Goal: Task Accomplishment & Management: Manage account settings

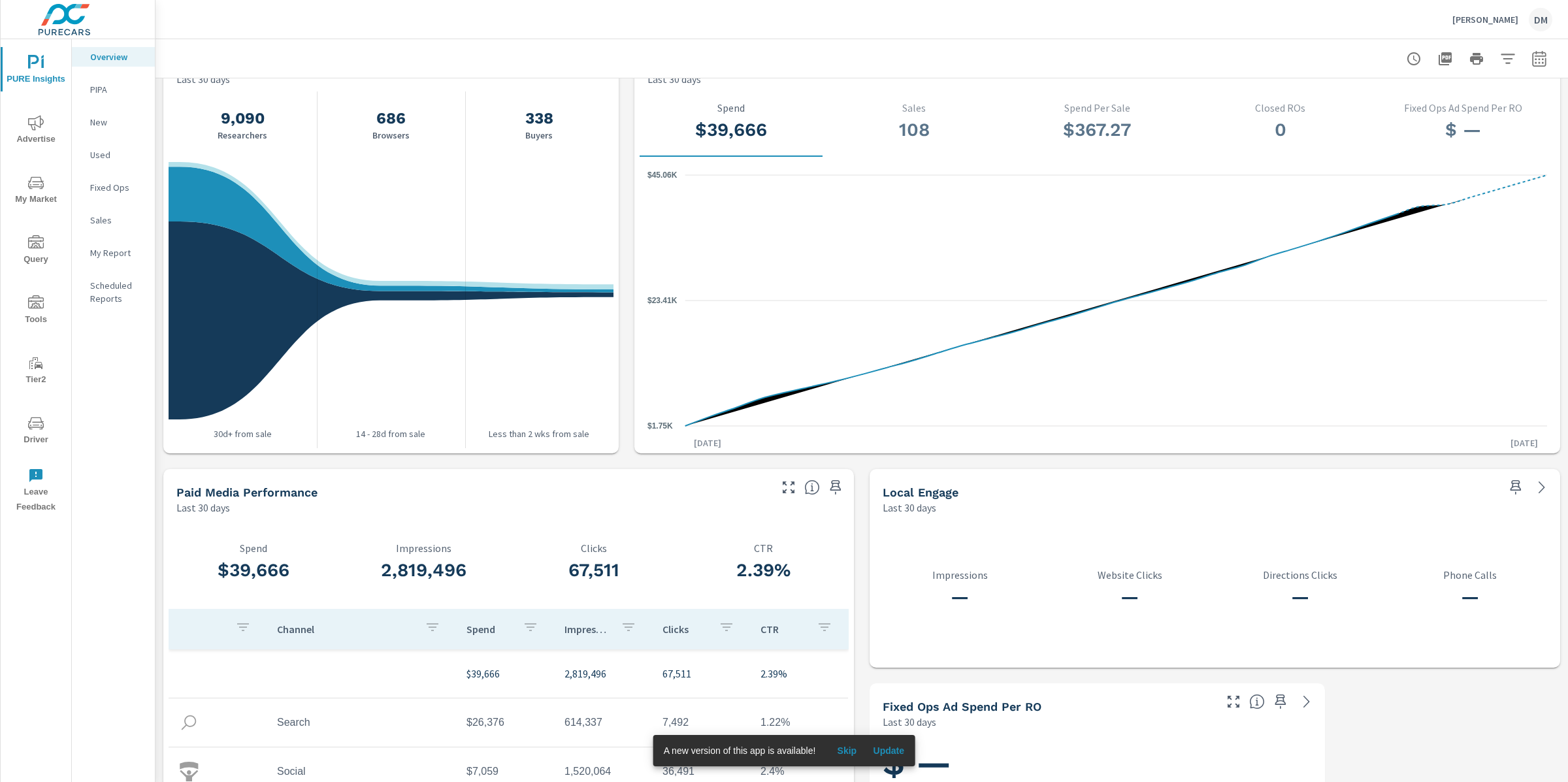
scroll to position [1254, 0]
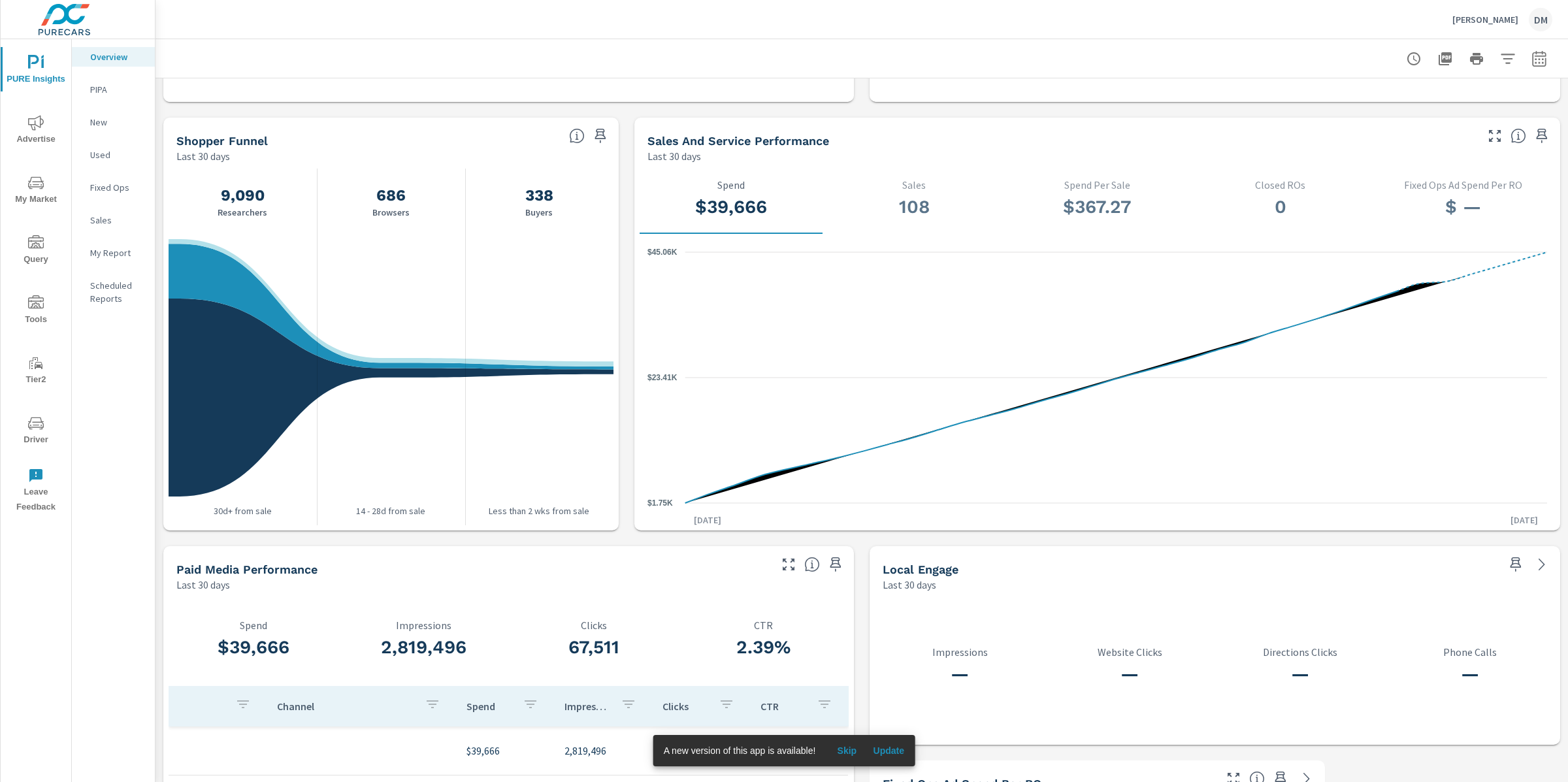
click at [904, 219] on div "108 Sales" at bounding box center [914, 201] width 162 height 44
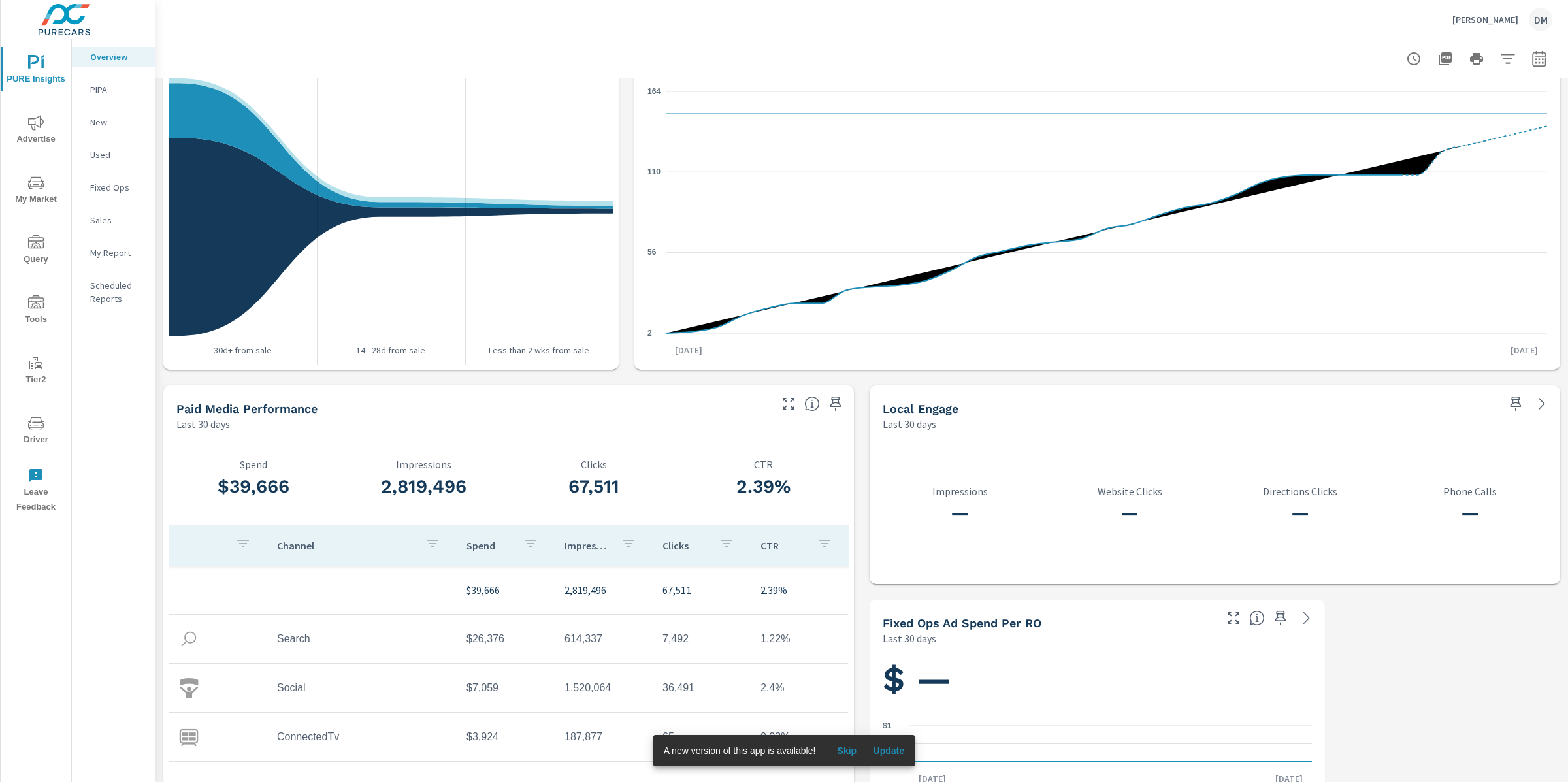
scroll to position [1438, 0]
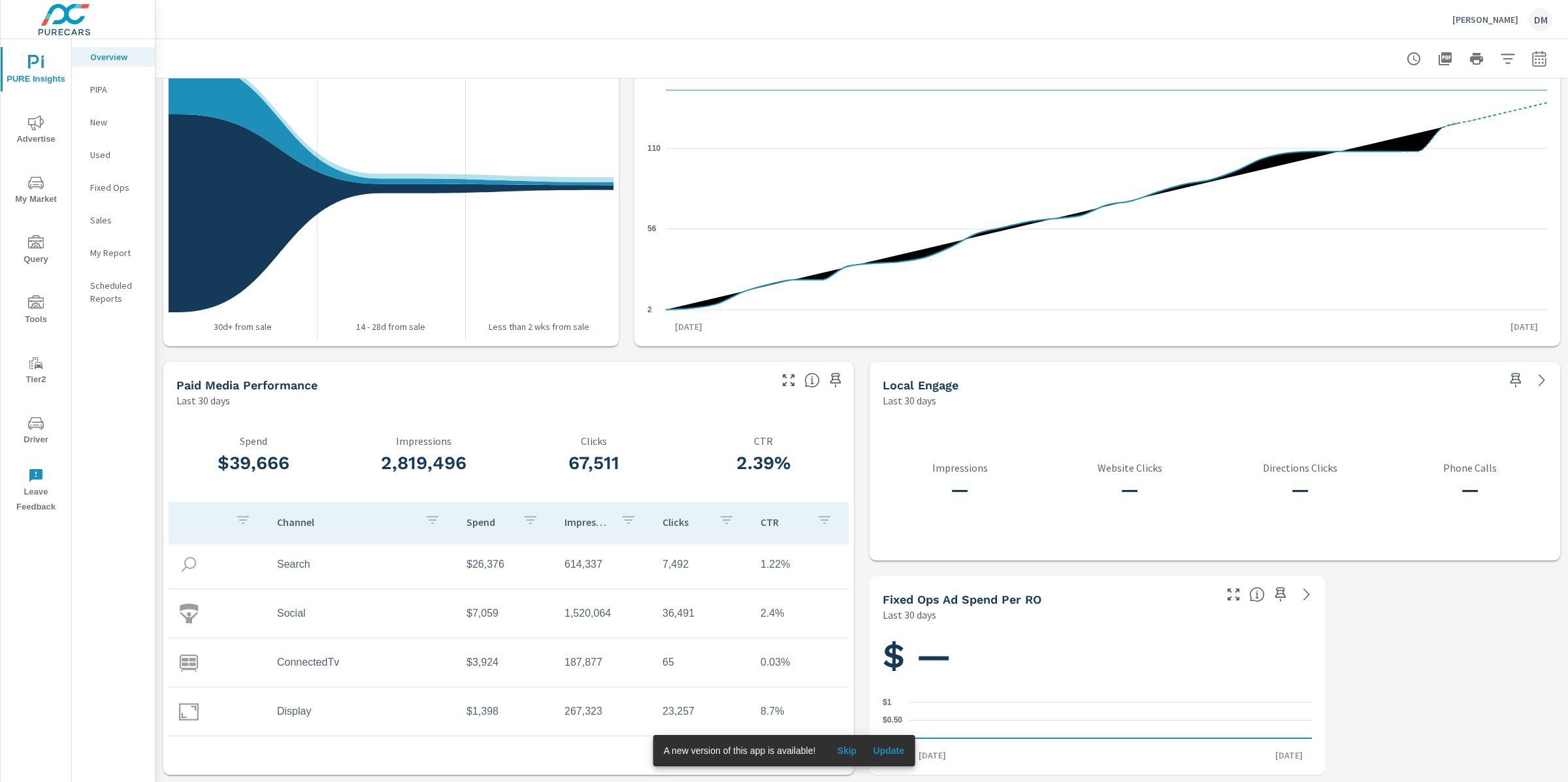
scroll to position [87, 0]
click at [107, 121] on p "New" at bounding box center [118, 122] width 54 height 13
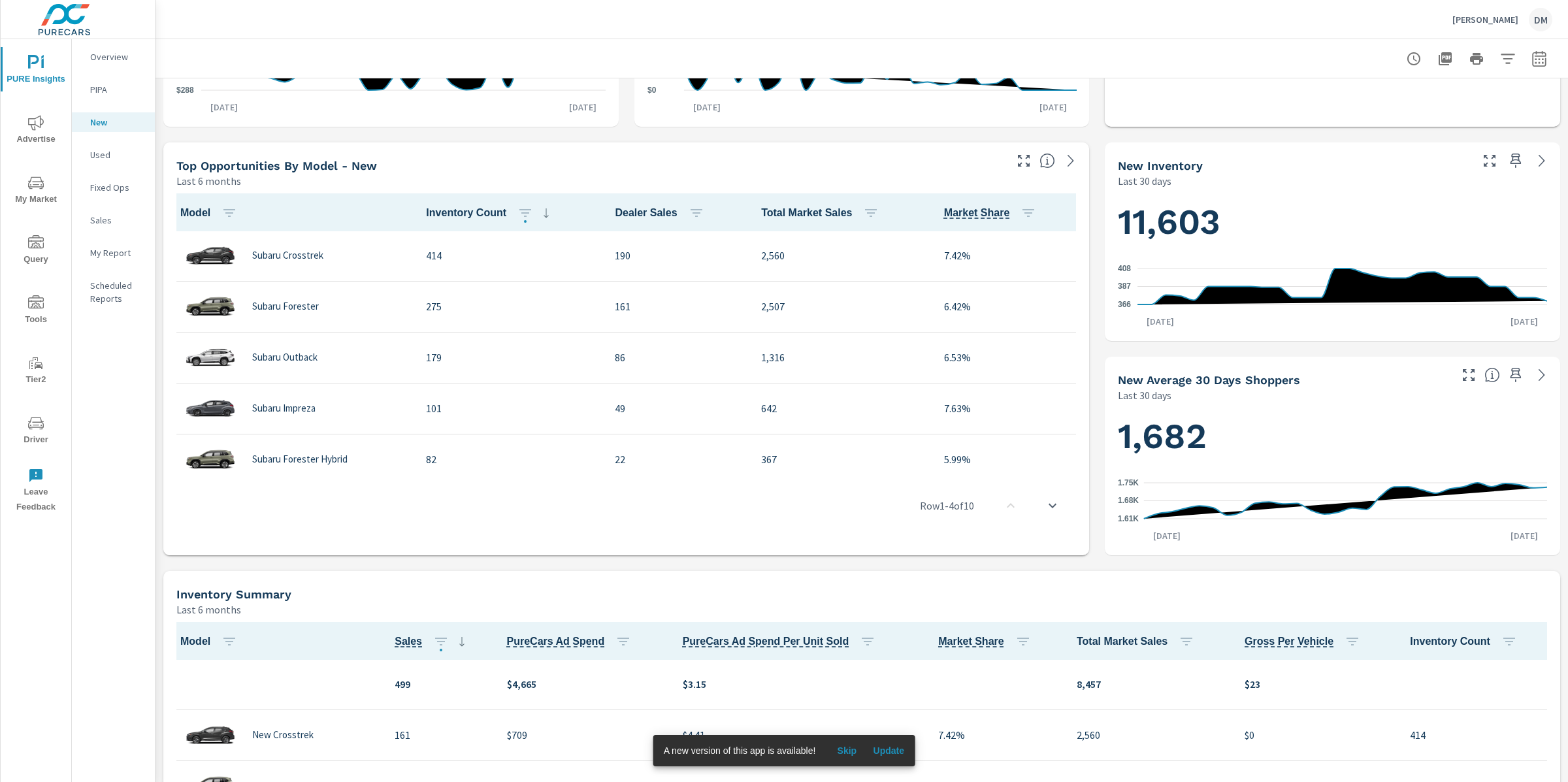
scroll to position [377, 0]
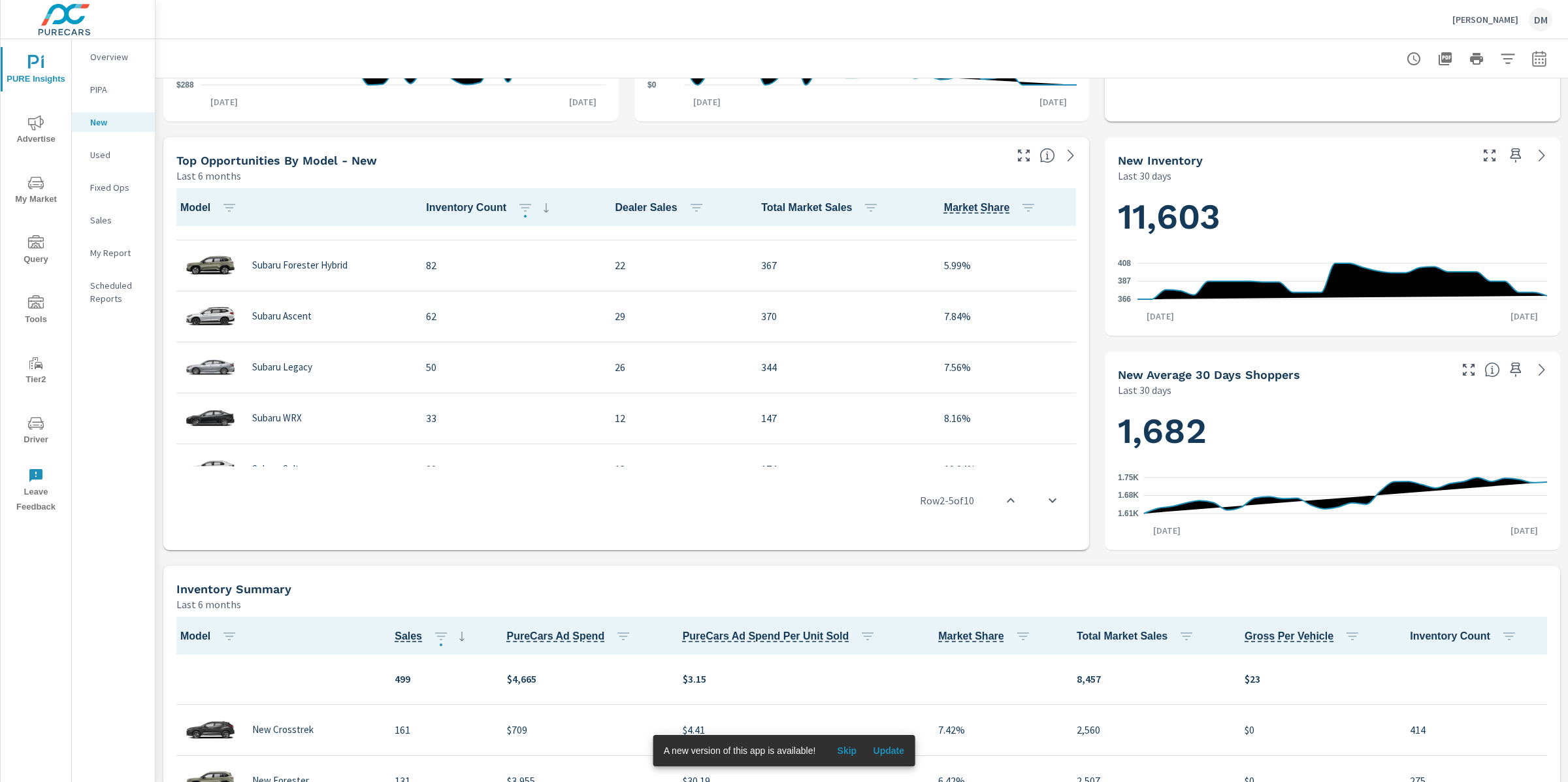
scroll to position [269, 0]
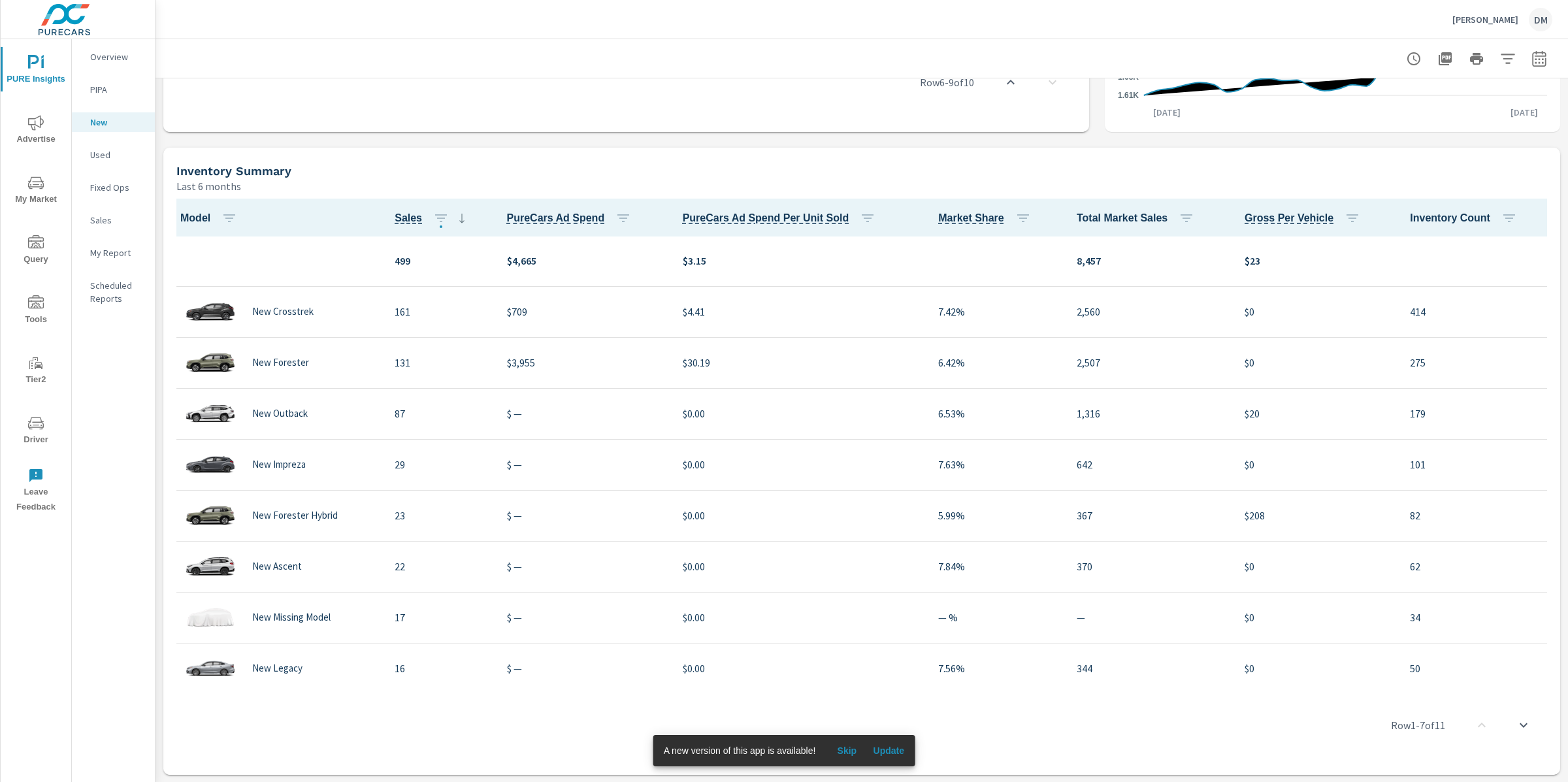
scroll to position [157, 0]
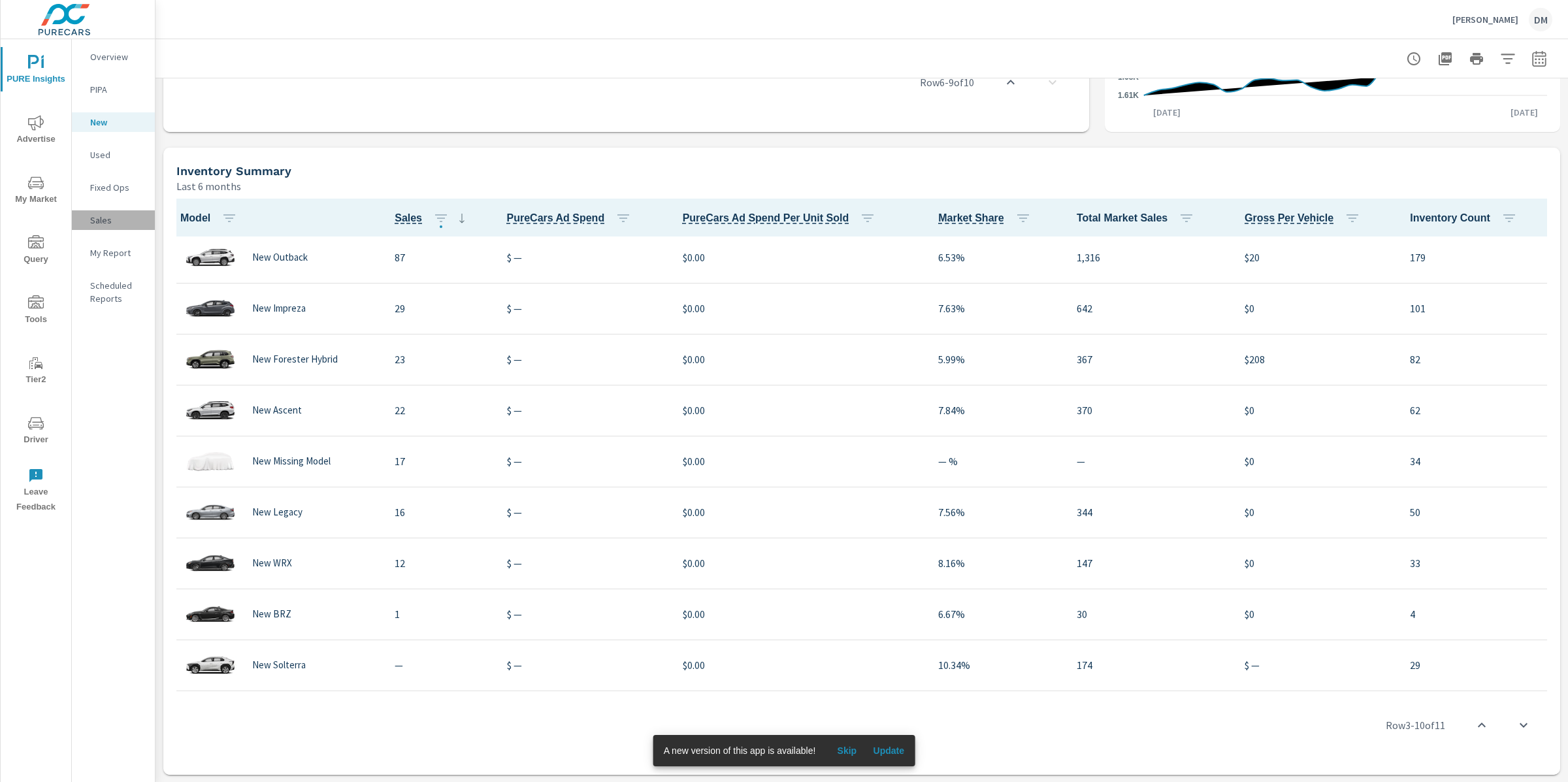
click at [109, 215] on p "Sales" at bounding box center [118, 219] width 54 height 13
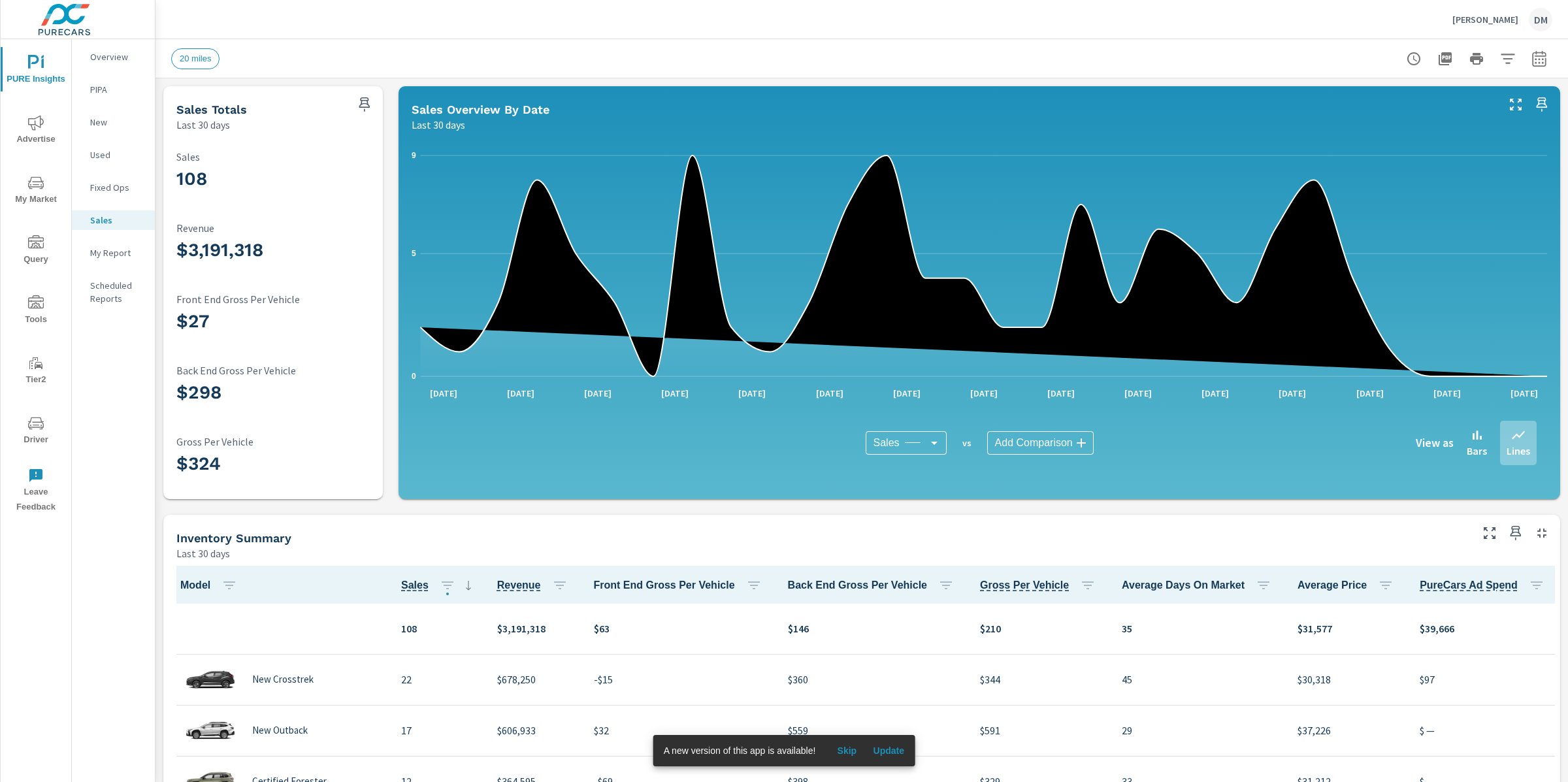
scroll to position [1, 0]
click at [1510, 61] on icon "button" at bounding box center [1508, 58] width 14 height 10
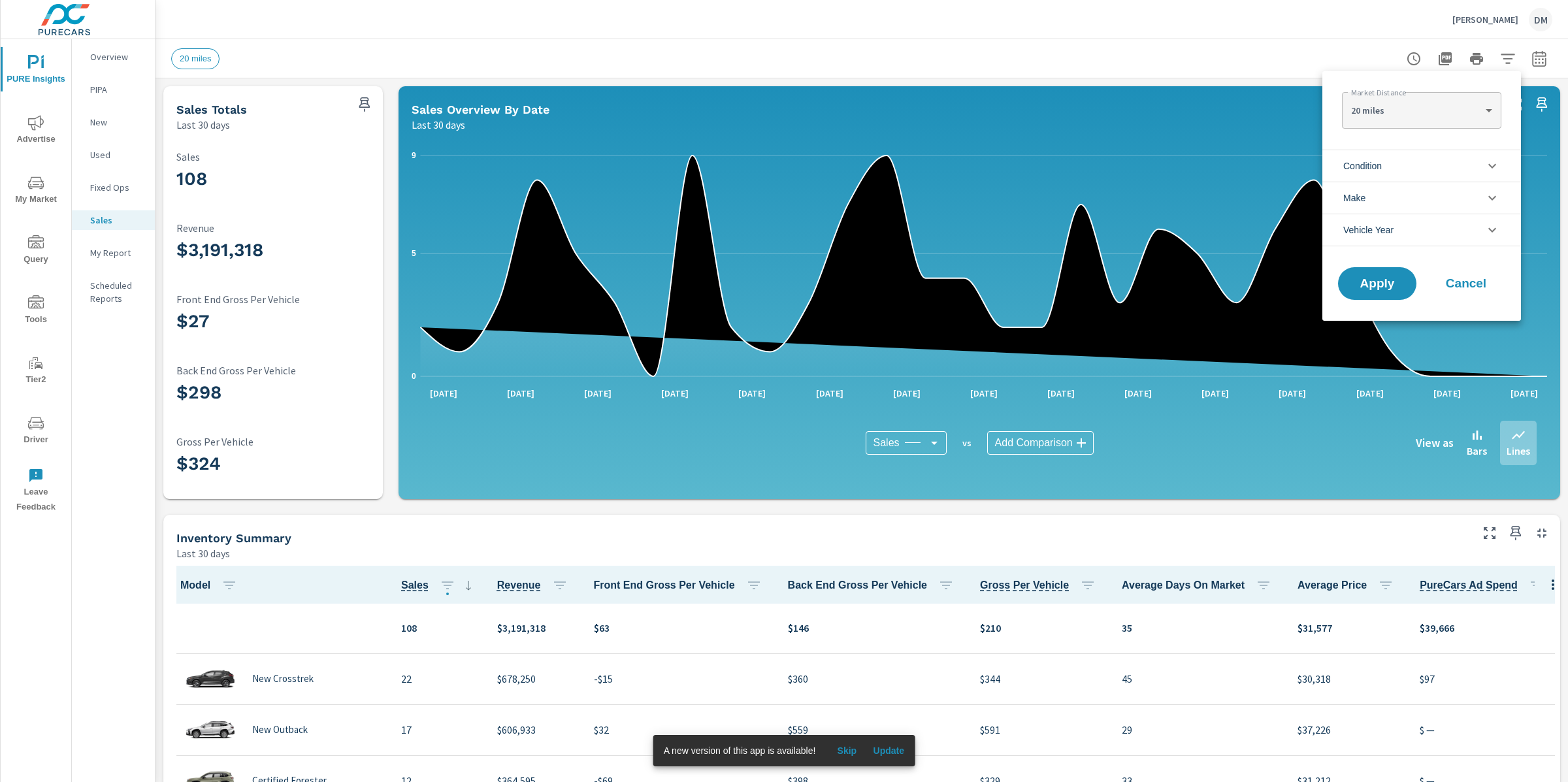
click at [1387, 170] on li "Condition" at bounding box center [1422, 165] width 199 height 32
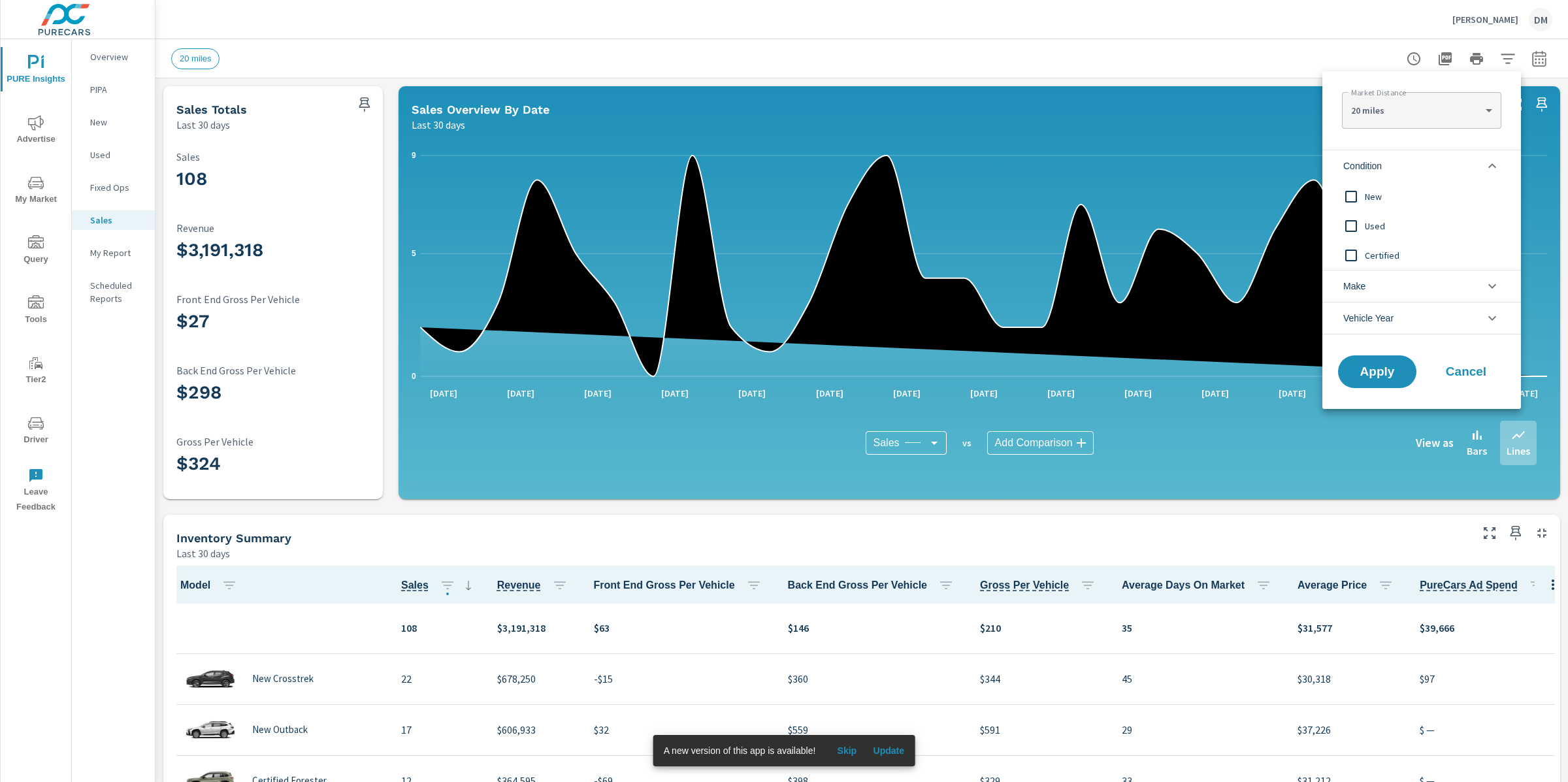
click at [1371, 193] on span "New" at bounding box center [1436, 197] width 143 height 16
click at [1388, 374] on span "Apply" at bounding box center [1377, 372] width 54 height 12
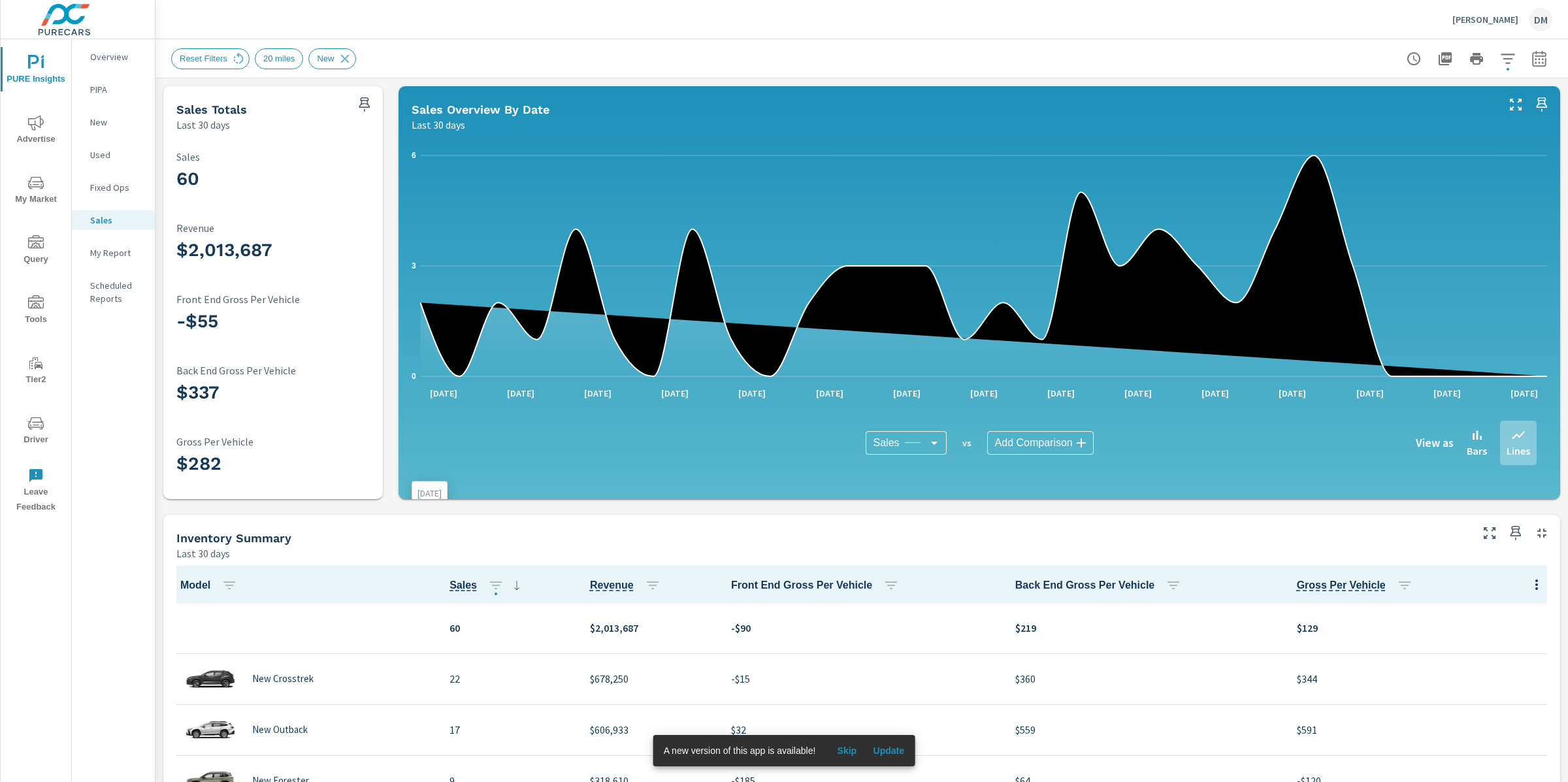
scroll to position [1, 0]
click at [76, 20] on img at bounding box center [65, 19] width 128 height 52
click at [1484, 23] on p "Ira Subaru" at bounding box center [1485, 19] width 66 height 12
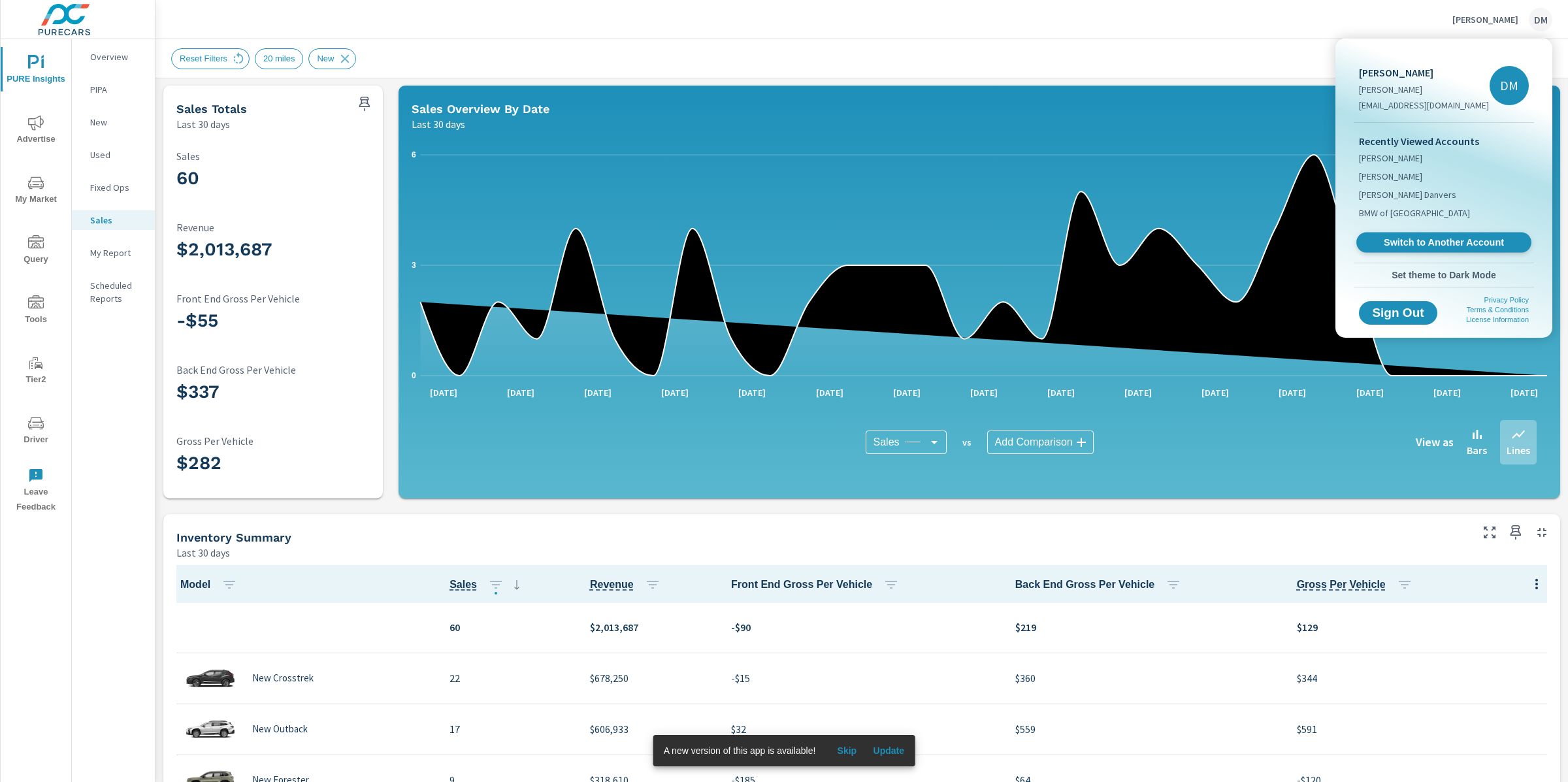
click at [1447, 247] on span "Switch to Another Account" at bounding box center [1444, 243] width 160 height 12
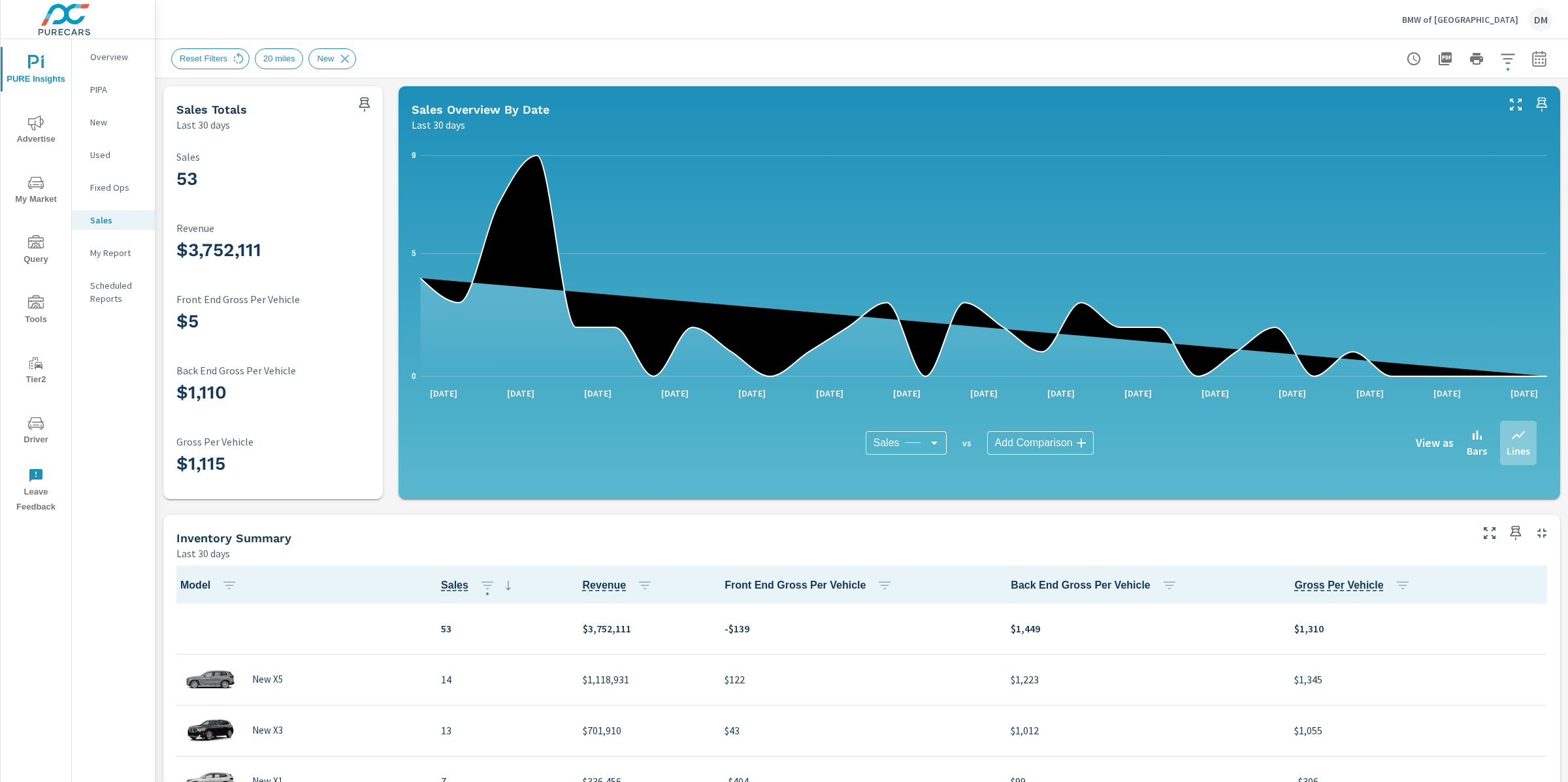
scroll to position [1, 0]
click at [1506, 65] on icon "button" at bounding box center [1508, 58] width 16 height 16
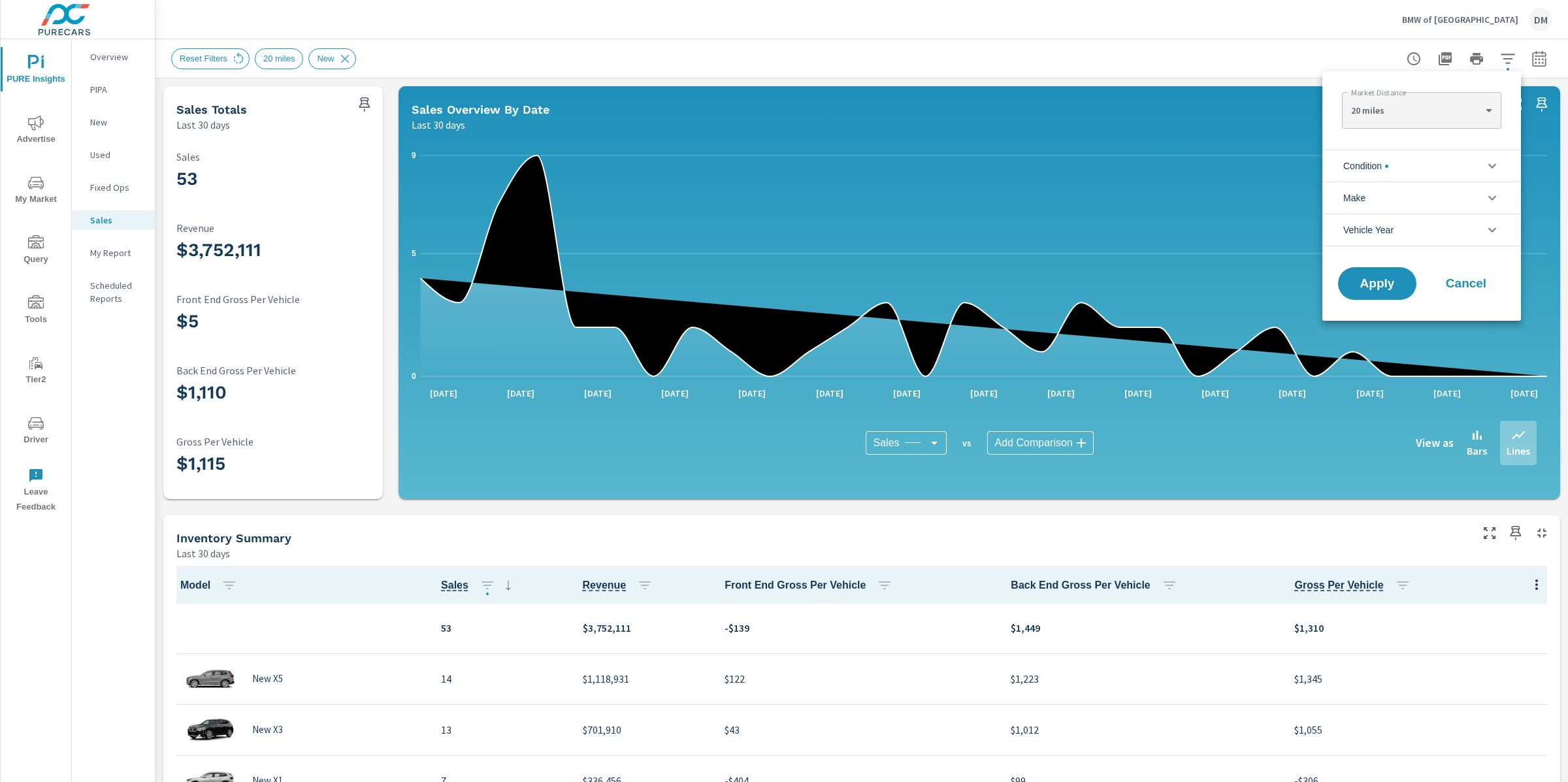
click at [1408, 160] on li "Condition" at bounding box center [1422, 165] width 199 height 32
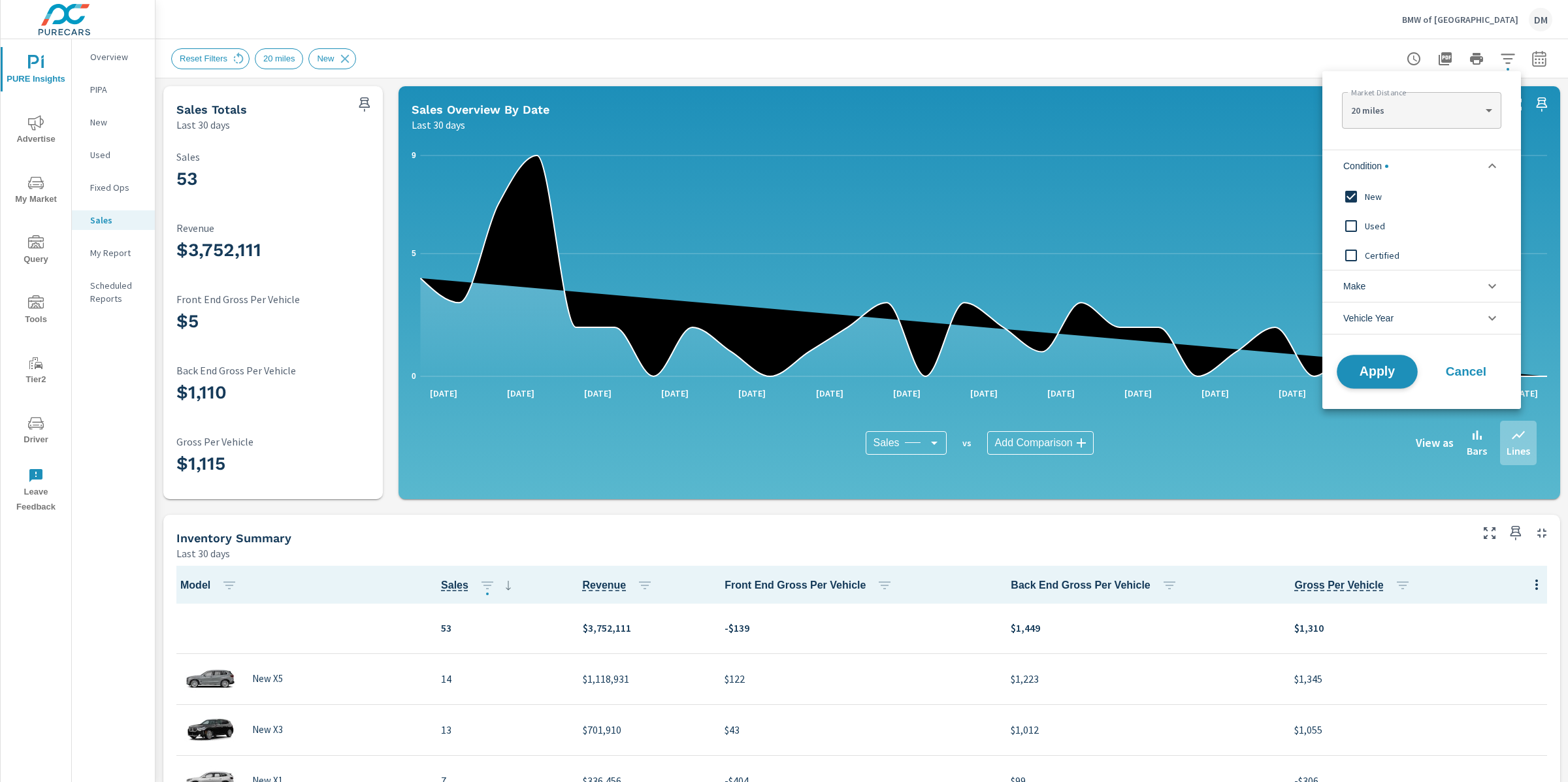
click at [1379, 383] on button "Apply" at bounding box center [1377, 372] width 81 height 34
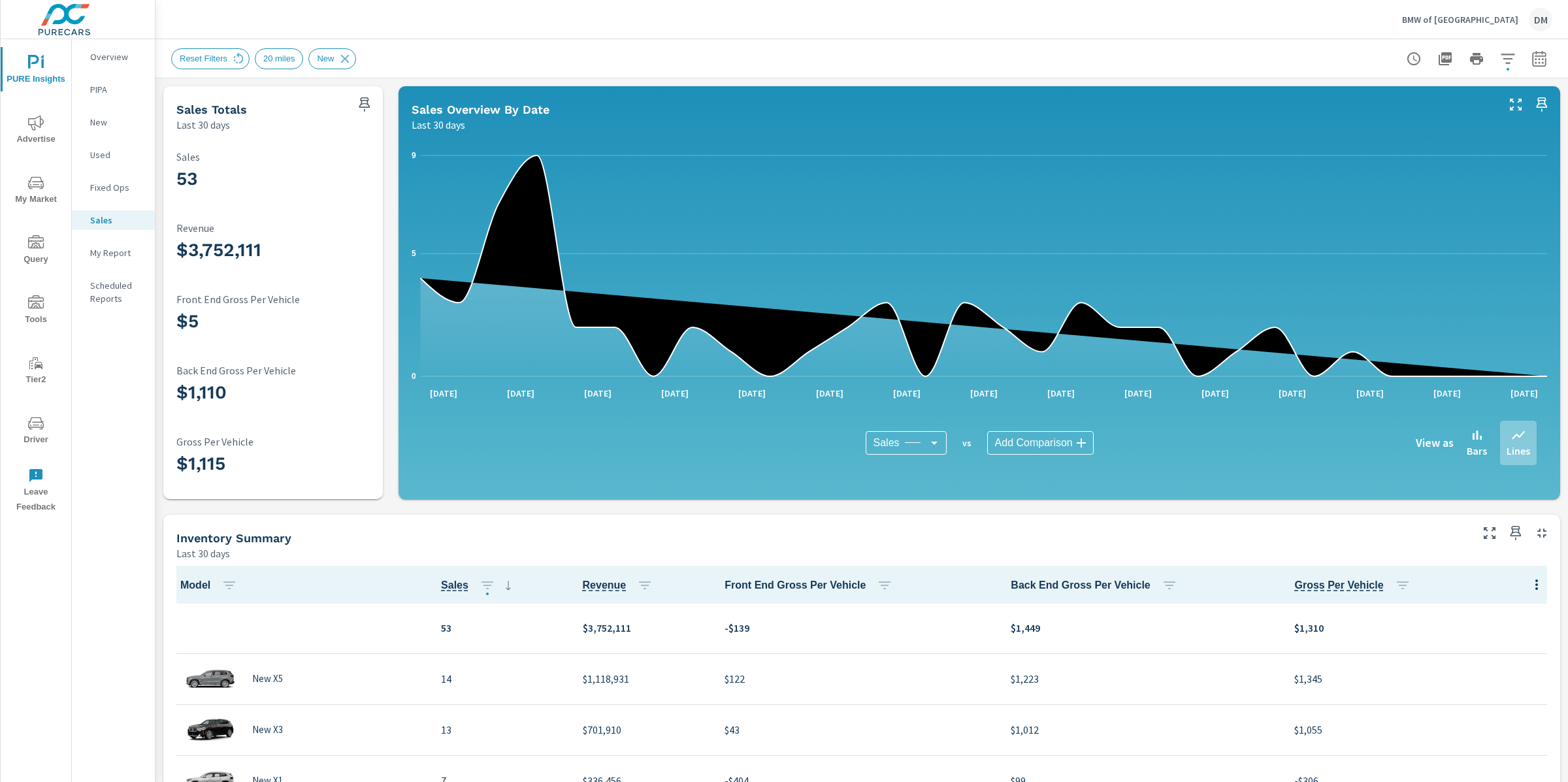
click at [1493, 19] on p "BMW of Norwood" at bounding box center [1460, 19] width 116 height 12
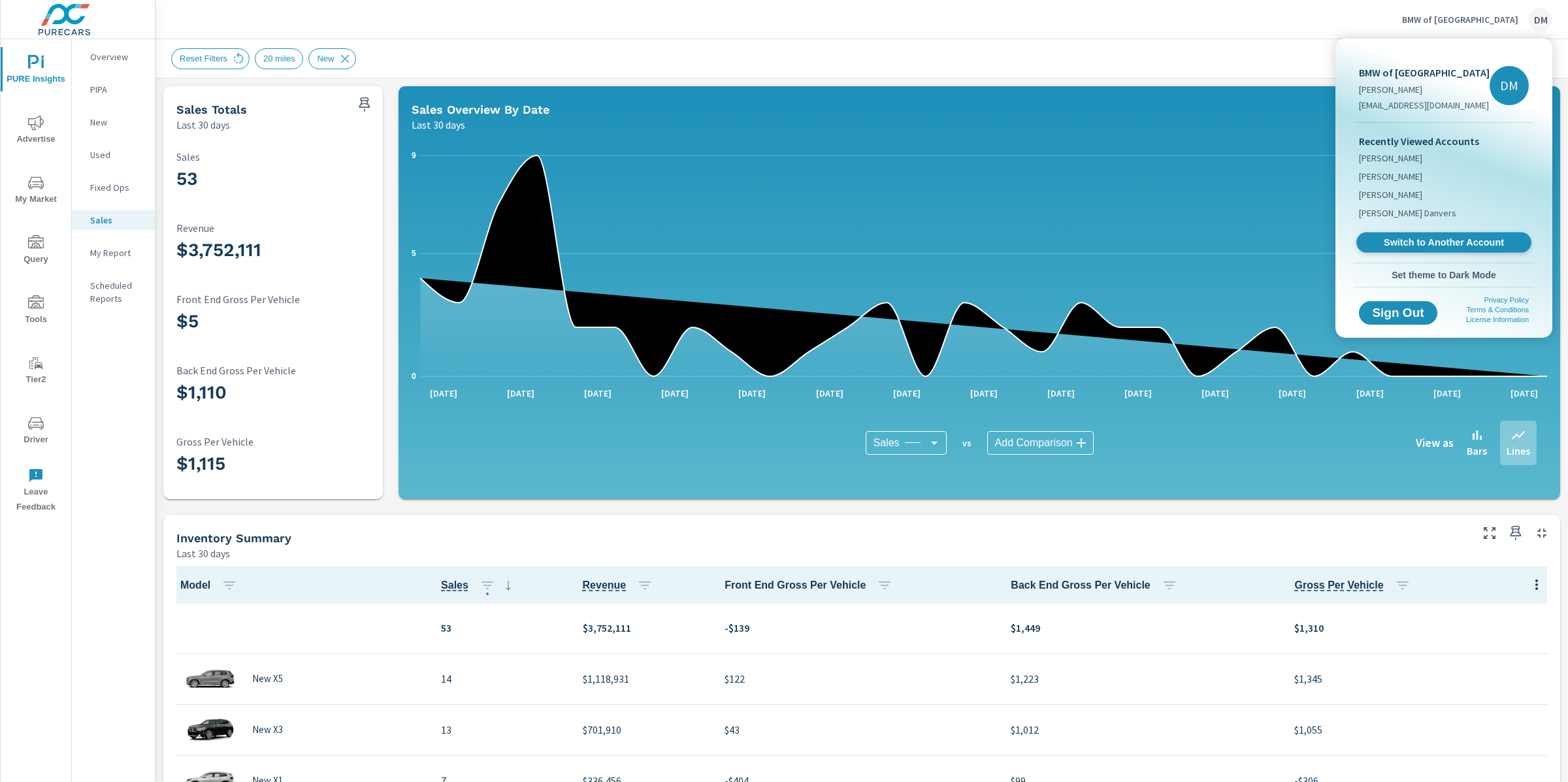
click at [1397, 234] on link "Switch to Another Account" at bounding box center [1443, 243] width 175 height 20
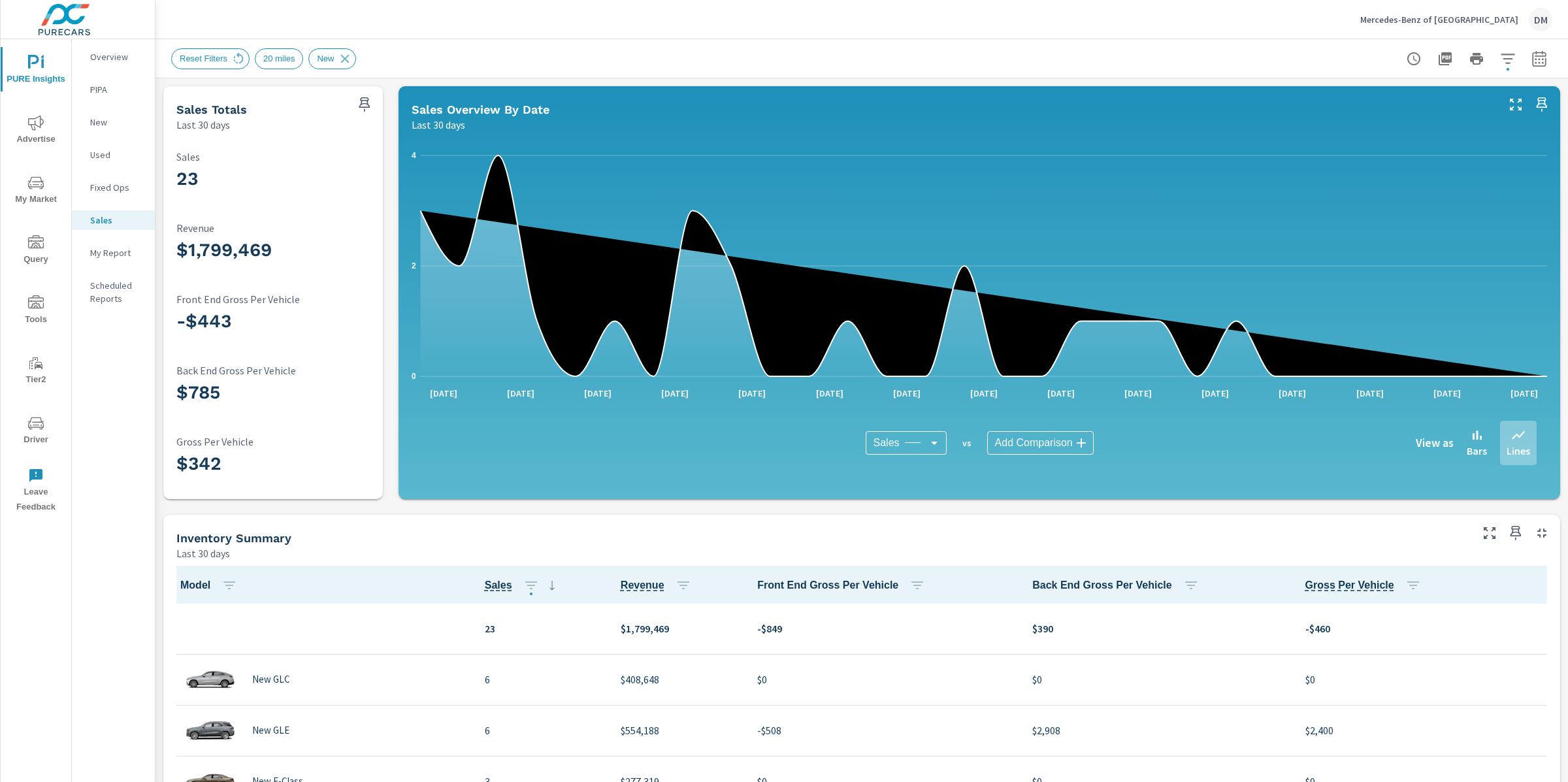
scroll to position [1, 0]
click at [1485, 19] on p "Mercedes-Benz of Manchester" at bounding box center [1439, 19] width 158 height 12
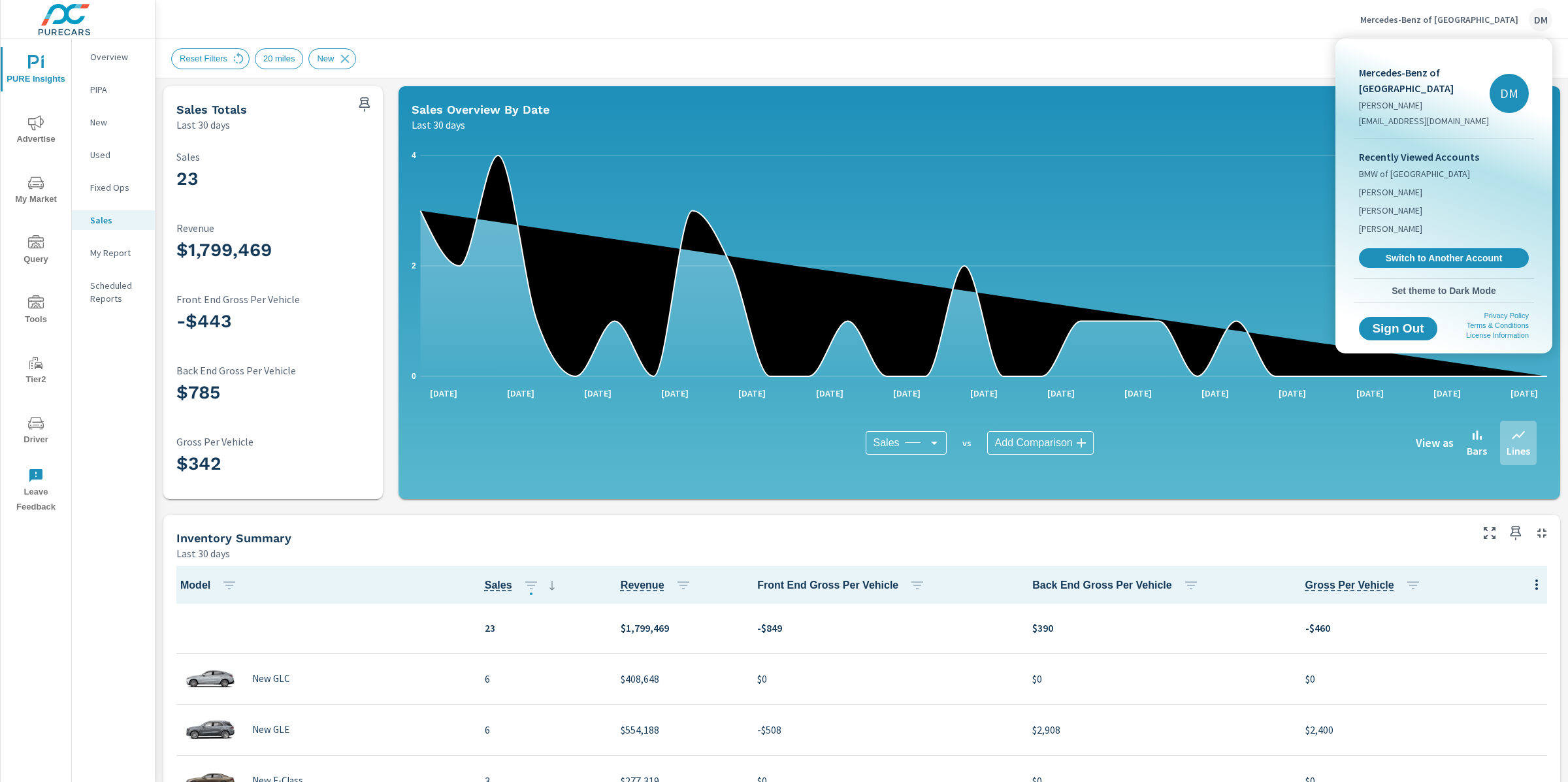
click at [1416, 258] on span "Switch to Another Account" at bounding box center [1444, 258] width 156 height 12
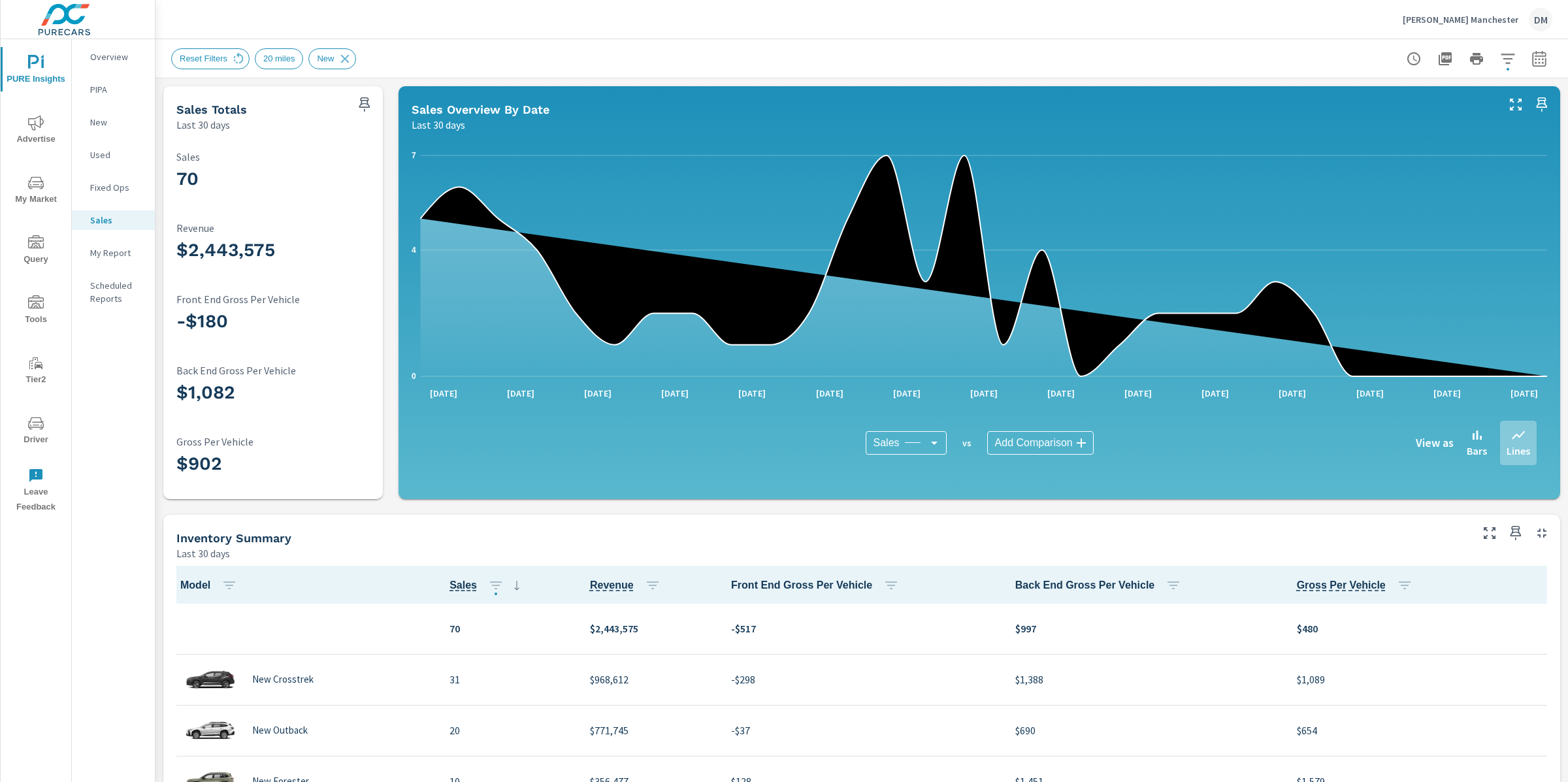
scroll to position [1, 0]
click at [1481, 23] on p "Ira Subaru Manchester" at bounding box center [1461, 19] width 116 height 12
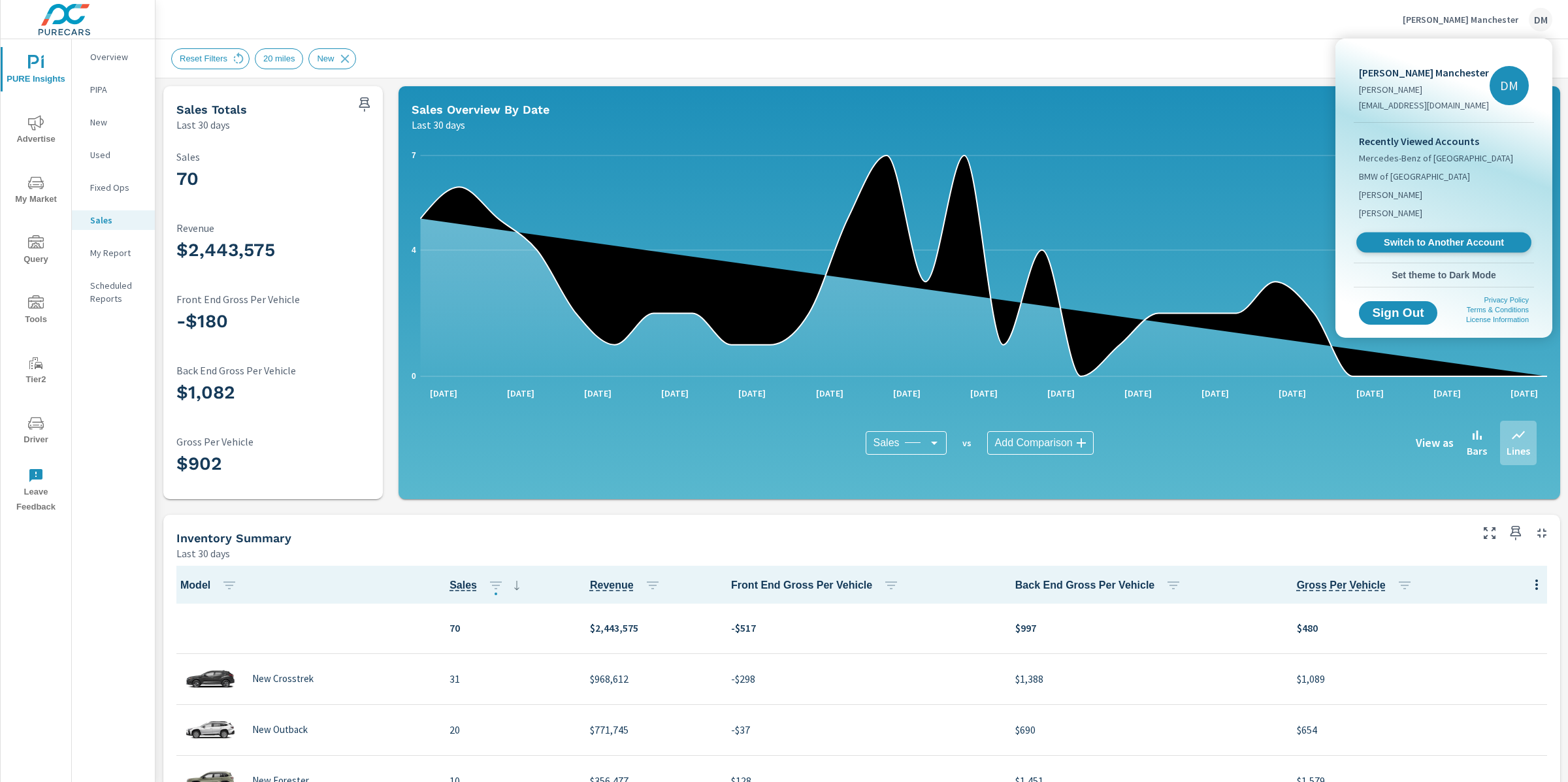
click at [1412, 237] on span "Switch to Another Account" at bounding box center [1444, 243] width 160 height 12
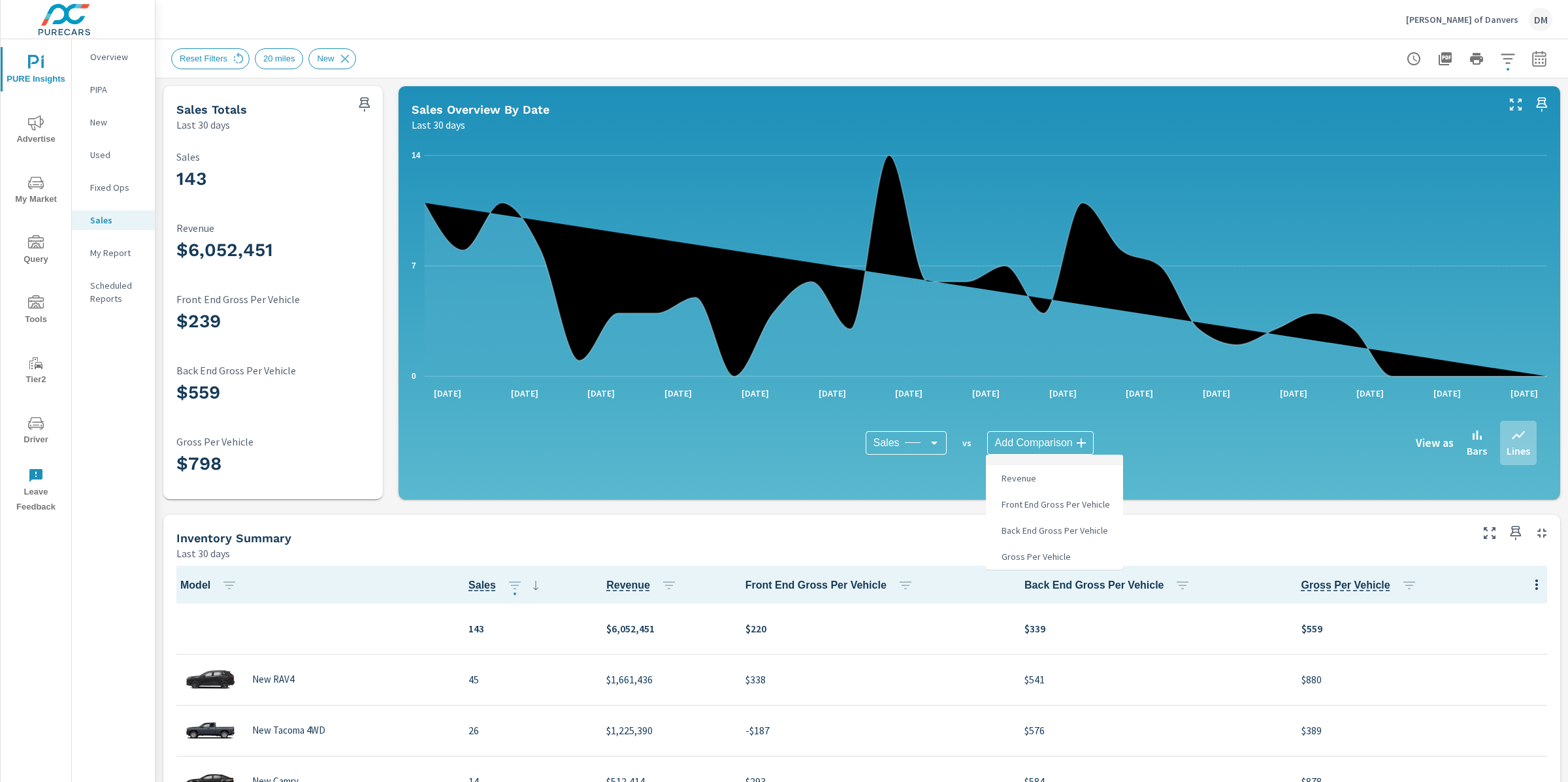
click at [1021, 446] on body "PURE Insights Advertise My Market Query Tools Tier2 Driver Leave Feedback Overv…" at bounding box center [784, 391] width 1568 height 782
click at [1026, 469] on span "Revenue" at bounding box center [1018, 478] width 43 height 18
type input "Revenue"
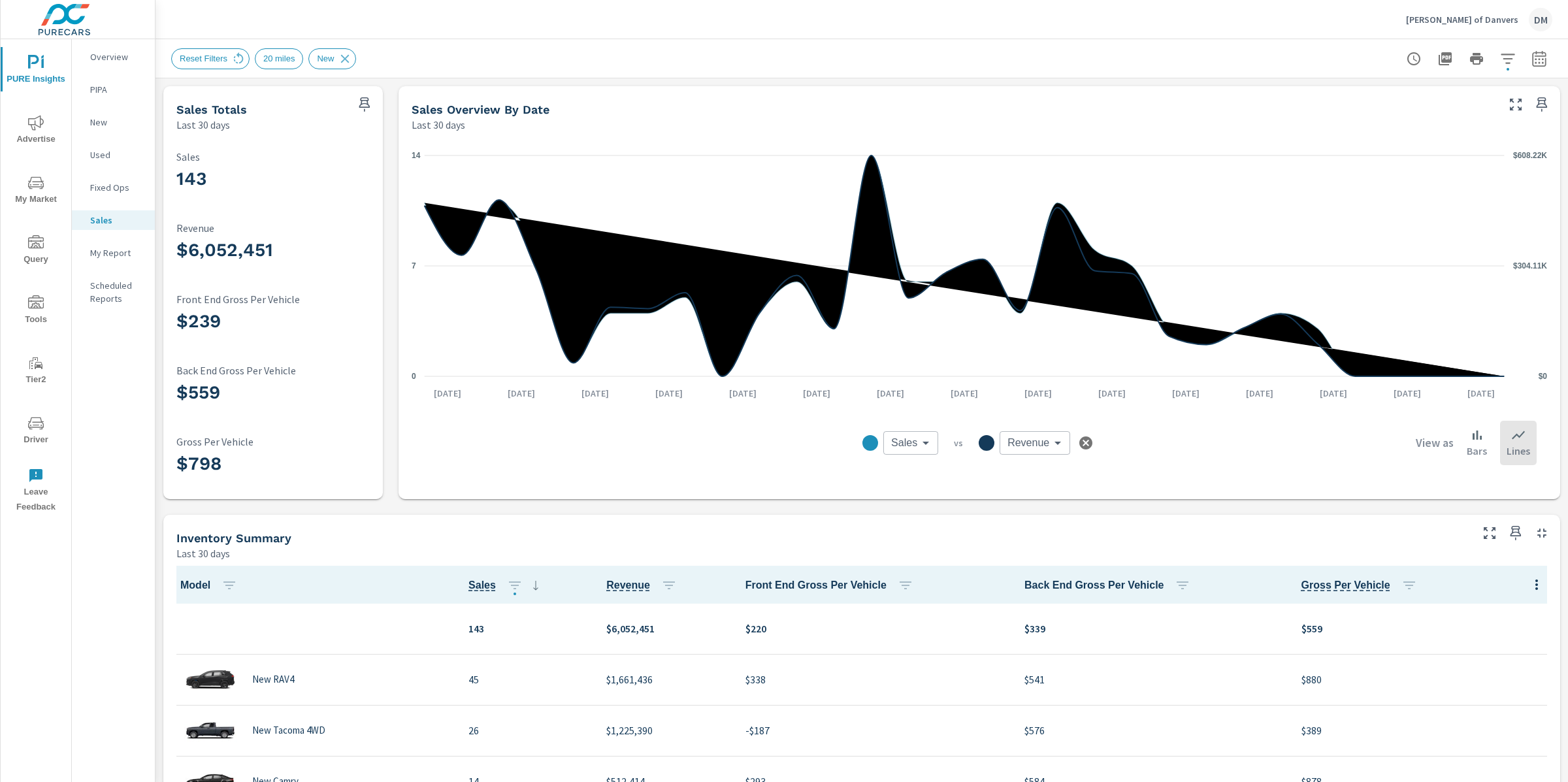
click at [1021, 444] on body "PURE Insights Advertise My Market Query Tools Tier2 Driver Leave Feedback Overv…" at bounding box center [784, 391] width 1568 height 782
click at [27, 123] on div at bounding box center [784, 391] width 1568 height 782
click at [27, 132] on span "Advertise" at bounding box center [36, 131] width 63 height 32
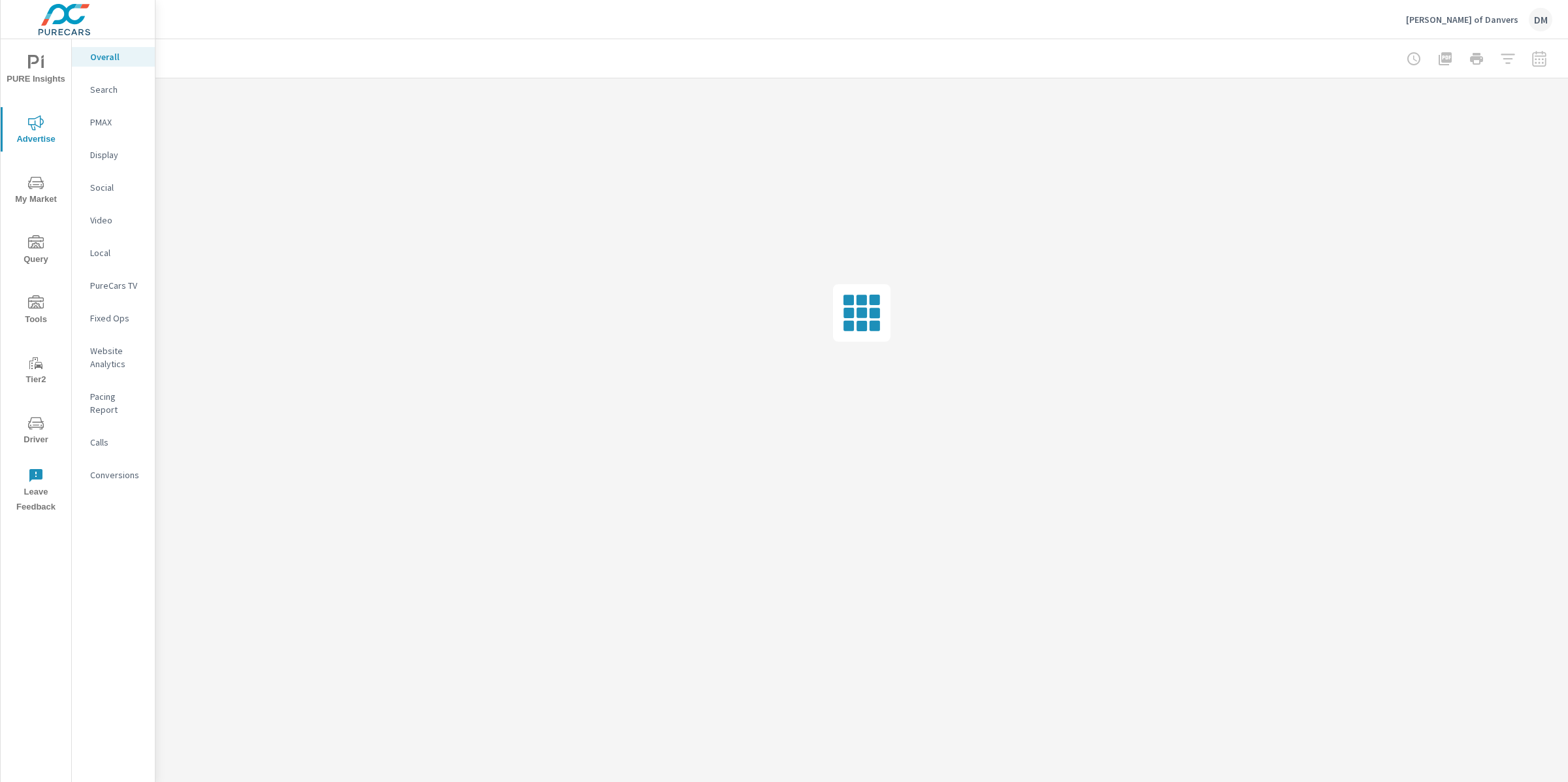
click at [120, 468] on p "Conversions" at bounding box center [118, 475] width 54 height 13
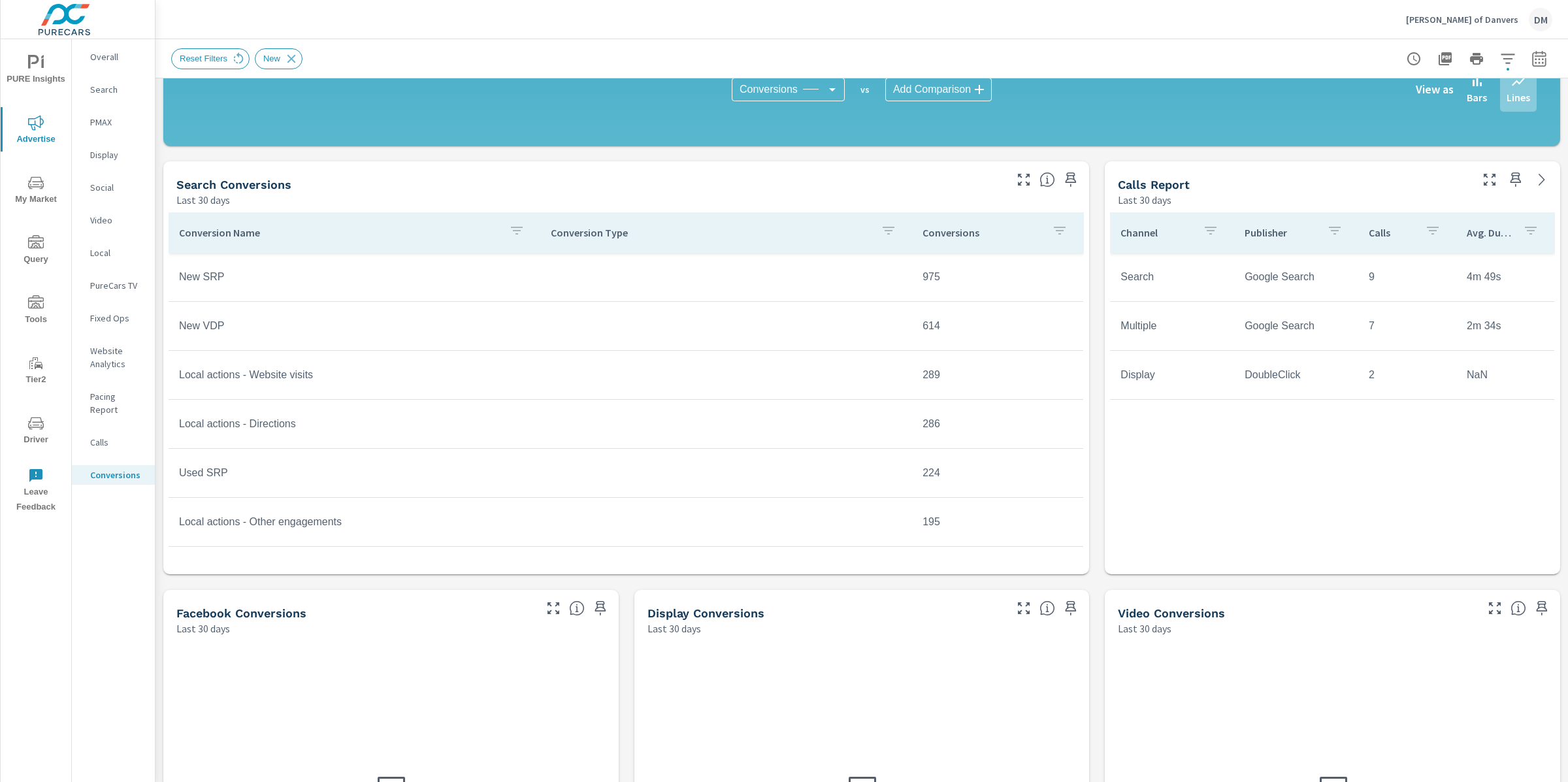
scroll to position [462, 0]
